Goal: Find specific page/section: Find specific page/section

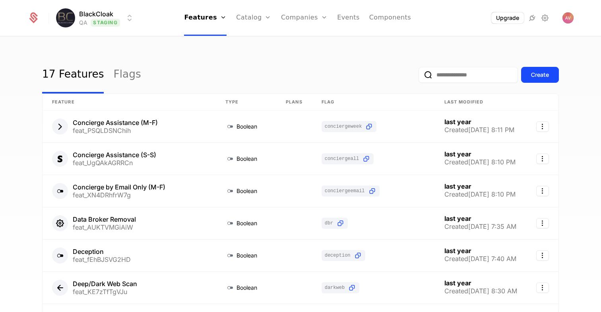
click at [120, 27] on div "BlackCloak QA Staging Features Features Flags Catalog Plans Add Ons Credits Con…" at bounding box center [300, 18] width 546 height 36
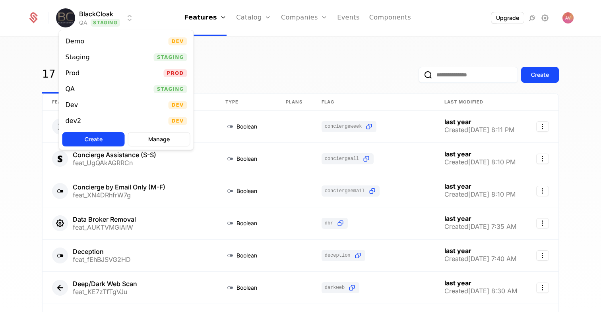
click at [115, 23] on html "BlackCloak QA Staging Features Features Flags Catalog Plans Add Ons Credits Con…" at bounding box center [300, 156] width 601 height 312
click at [99, 74] on div "Prod Prod" at bounding box center [126, 73] width 134 height 16
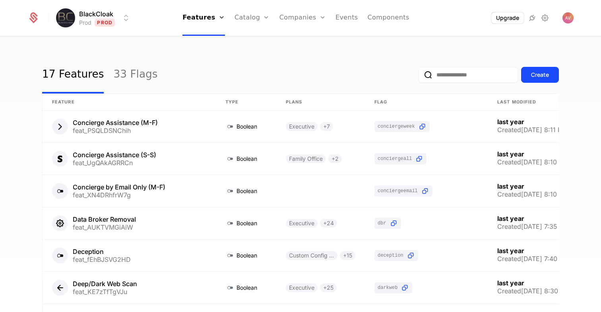
click at [473, 75] on input "email" at bounding box center [468, 75] width 99 height 16
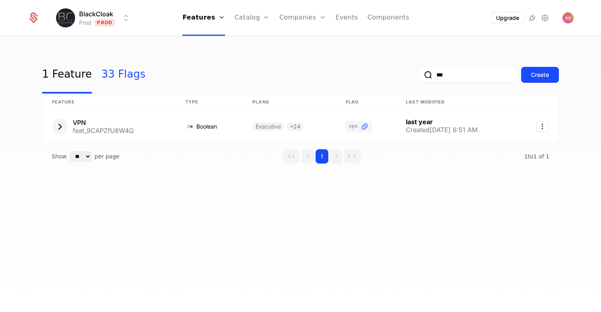
type input "***"
click at [109, 80] on link "33 Flags" at bounding box center [123, 74] width 44 height 37
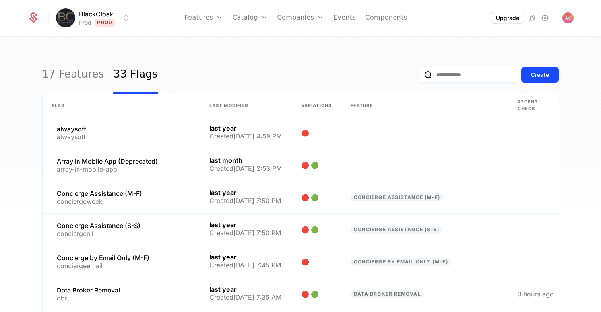
click at [464, 75] on input "email" at bounding box center [468, 75] width 99 height 16
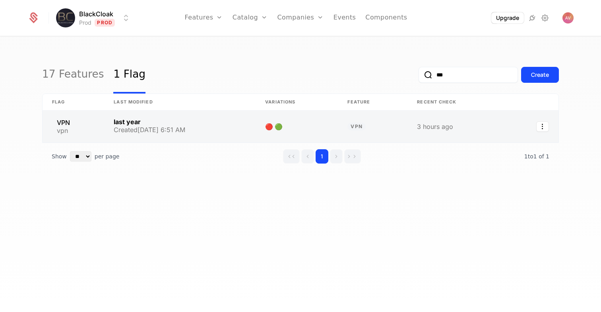
type input "***"
click at [203, 138] on link at bounding box center [179, 127] width 151 height 32
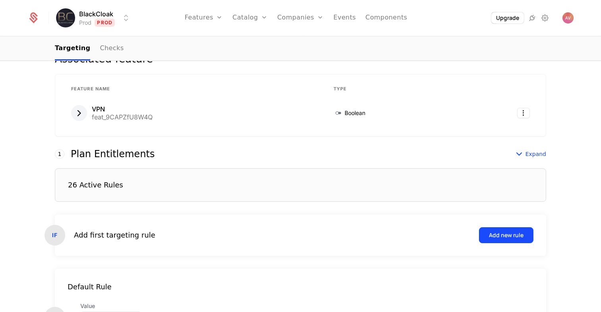
scroll to position [128, 0]
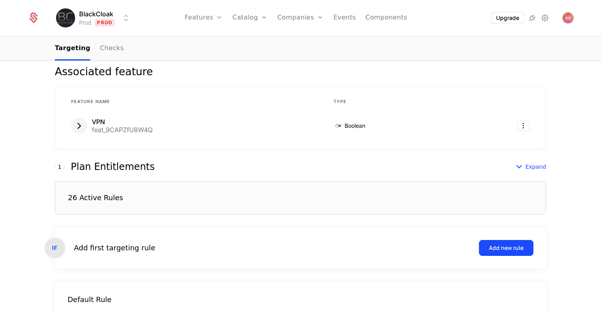
click at [183, 189] on div "26 Active Rules" at bounding box center [300, 197] width 491 height 33
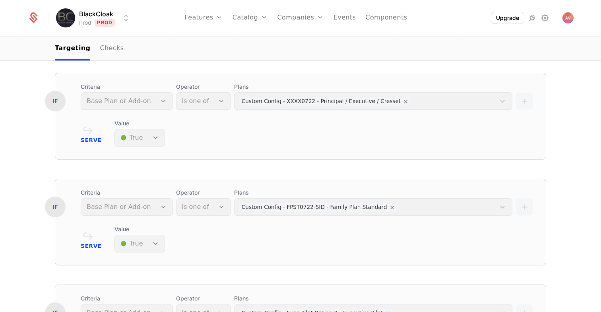
scroll to position [2126, 0]
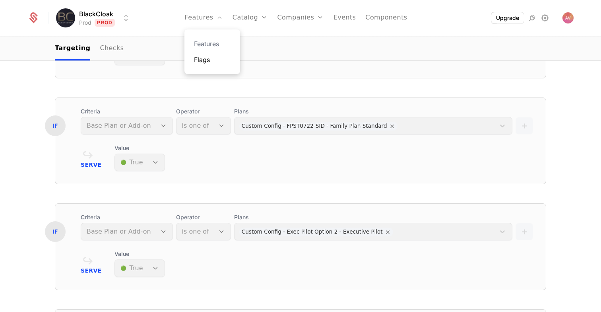
click at [208, 55] on link "Flags" at bounding box center [212, 60] width 37 height 10
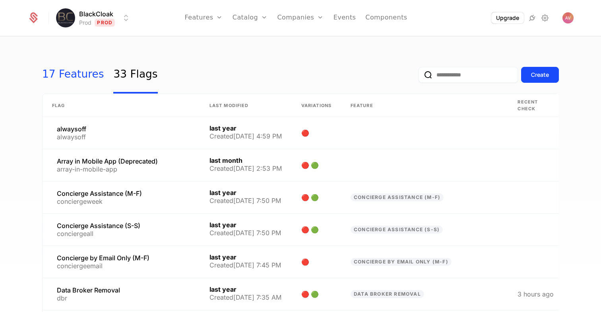
click at [80, 72] on link "17 Features" at bounding box center [73, 74] width 62 height 37
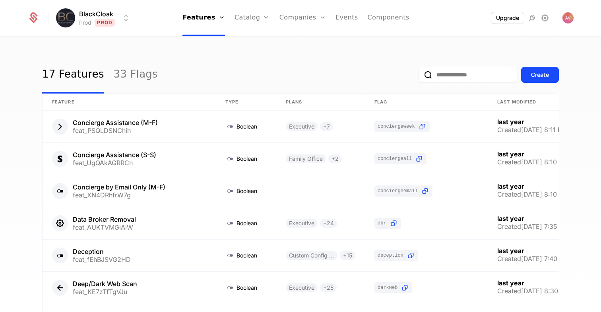
click at [498, 76] on input "email" at bounding box center [468, 75] width 99 height 16
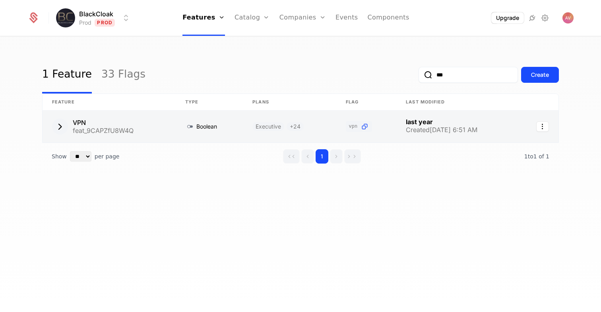
type input "***"
click at [208, 127] on link at bounding box center [209, 127] width 67 height 32
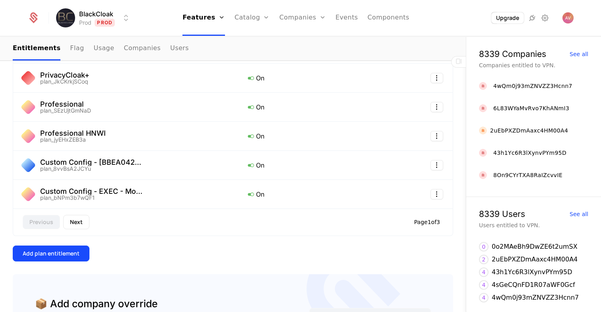
scroll to position [248, 0]
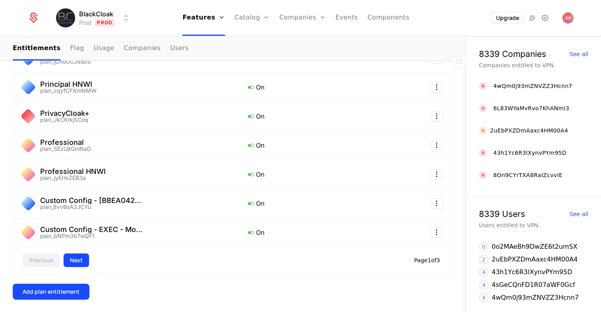
click at [78, 259] on button "Next" at bounding box center [76, 260] width 26 height 14
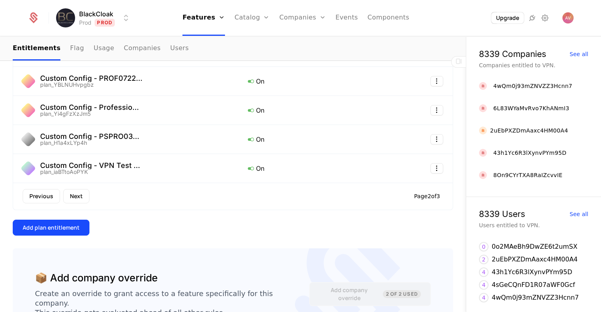
scroll to position [281, 0]
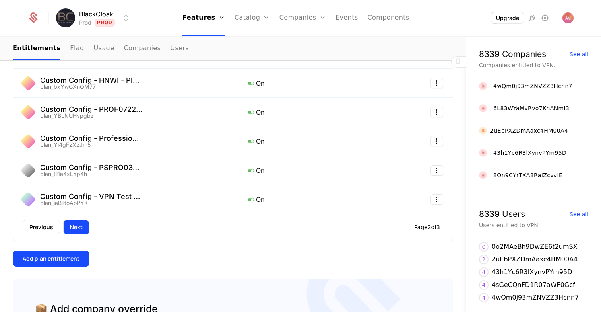
click at [81, 230] on button "Next" at bounding box center [76, 227] width 26 height 14
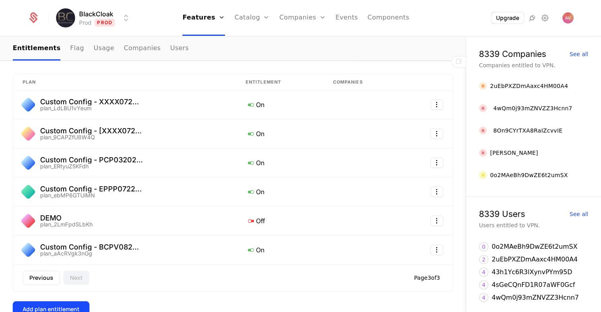
scroll to position [117, 0]
